Goal: Entertainment & Leisure: Consume media (video, audio)

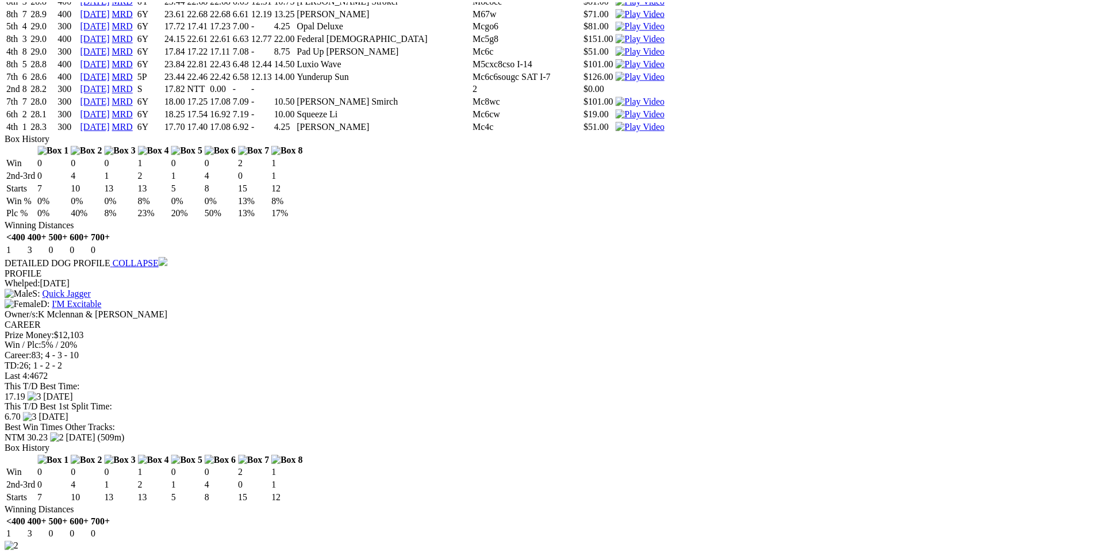
scroll to position [2285, 0]
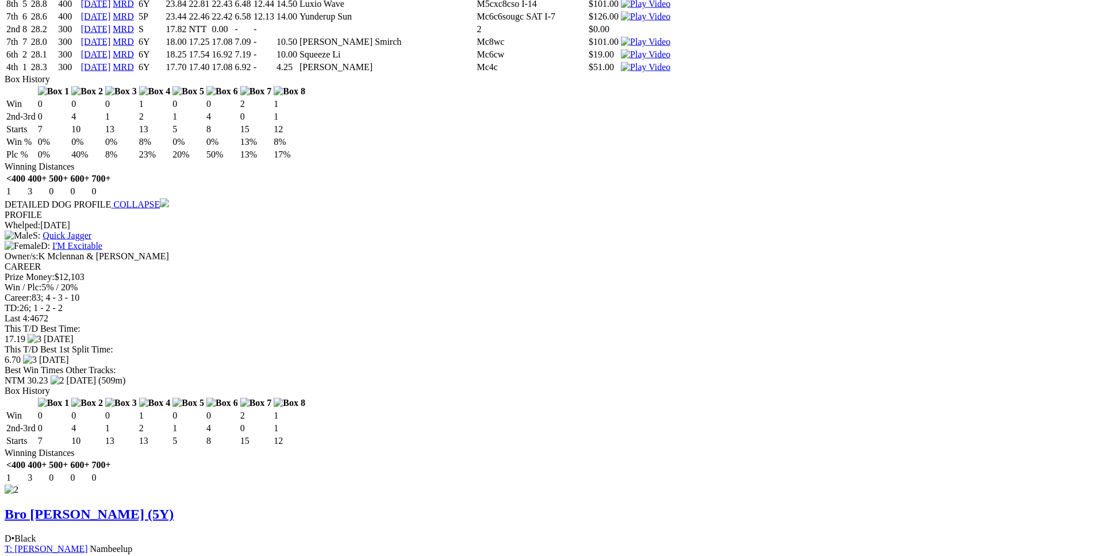
scroll to position [2344, 0]
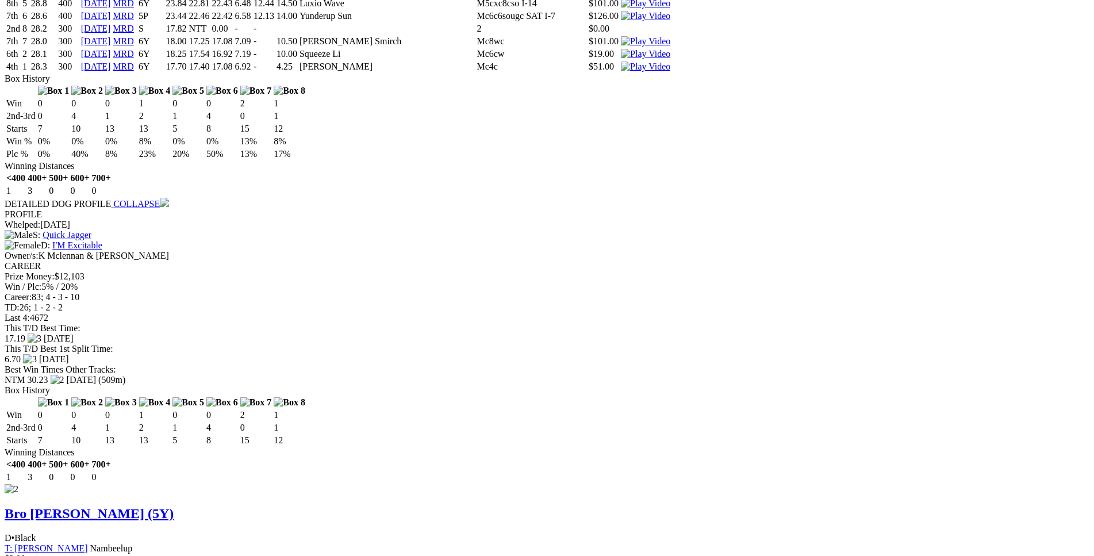
drag, startPoint x: 290, startPoint y: 311, endPoint x: 679, endPoint y: 308, distance: 389.1
